Goal: Task Accomplishment & Management: Complete application form

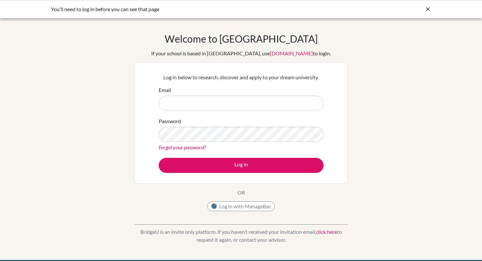
click at [261, 103] on input "Email" at bounding box center [241, 103] width 165 height 15
type input "j"
click at [190, 147] on link "Forgot your password?" at bounding box center [182, 147] width 47 height 6
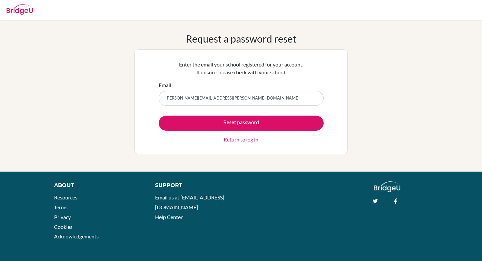
type input "jose.garcia@cds.ed.cr"
click at [159, 116] on button "Reset password" at bounding box center [241, 123] width 165 height 15
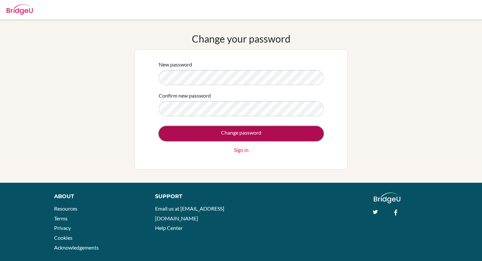
click at [235, 131] on input "Change password" at bounding box center [241, 133] width 165 height 15
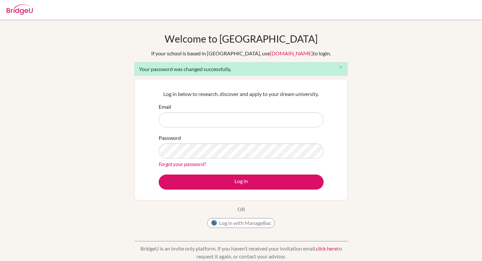
click at [218, 118] on input "Email" at bounding box center [241, 119] width 165 height 15
type input "[PERSON_NAME][EMAIL_ADDRESS][PERSON_NAME][DOMAIN_NAME]"
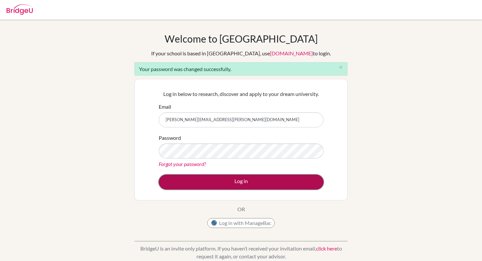
click at [235, 189] on button "Log in" at bounding box center [241, 182] width 165 height 15
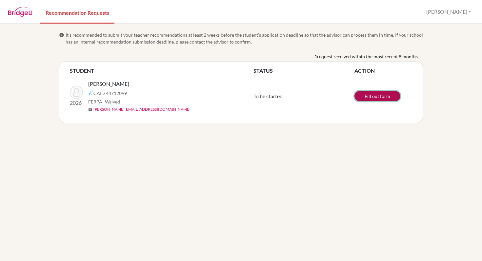
click at [366, 96] on link "Fill out form" at bounding box center [377, 96] width 46 height 10
click at [89, 17] on link "Recommendation Requests" at bounding box center [77, 12] width 74 height 23
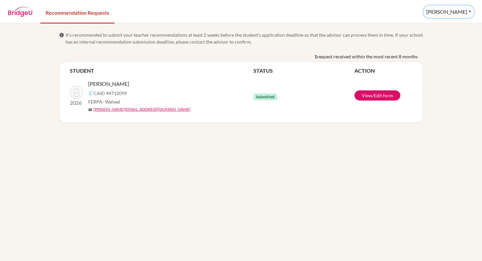
click at [462, 12] on button "[PERSON_NAME]" at bounding box center [448, 12] width 51 height 12
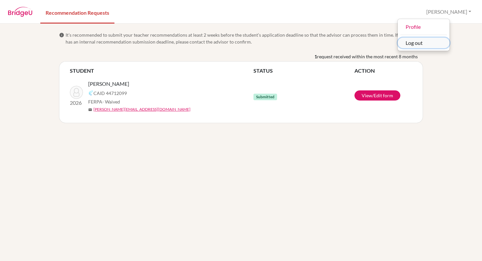
click at [444, 43] on button "Log out" at bounding box center [424, 43] width 52 height 10
